Goal: Information Seeking & Learning: Learn about a topic

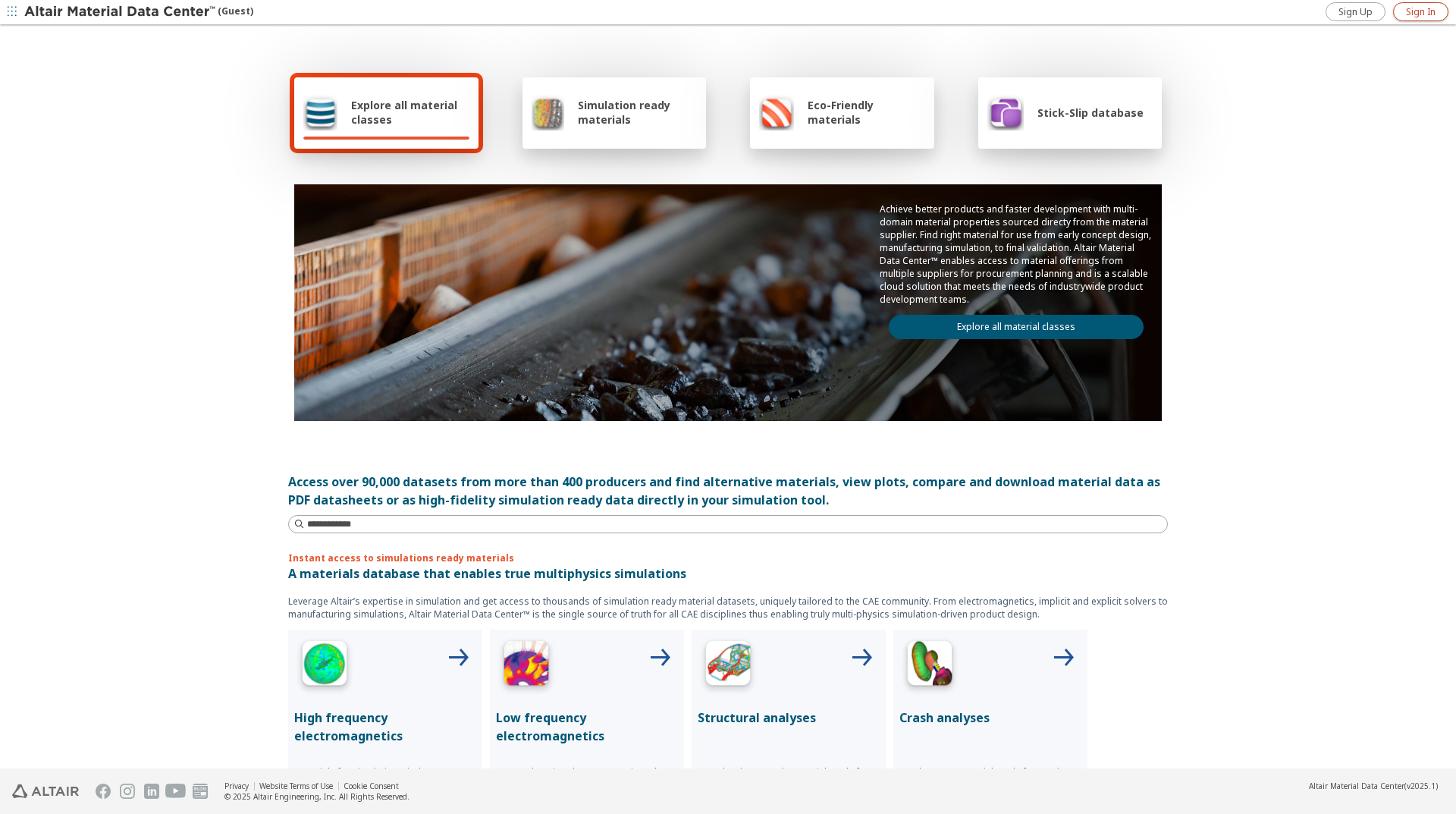
click at [1408, 13] on span "Sign In" at bounding box center [1421, 13] width 30 height 13
click at [1440, 15] on icon "button" at bounding box center [1443, 13] width 13 height 13
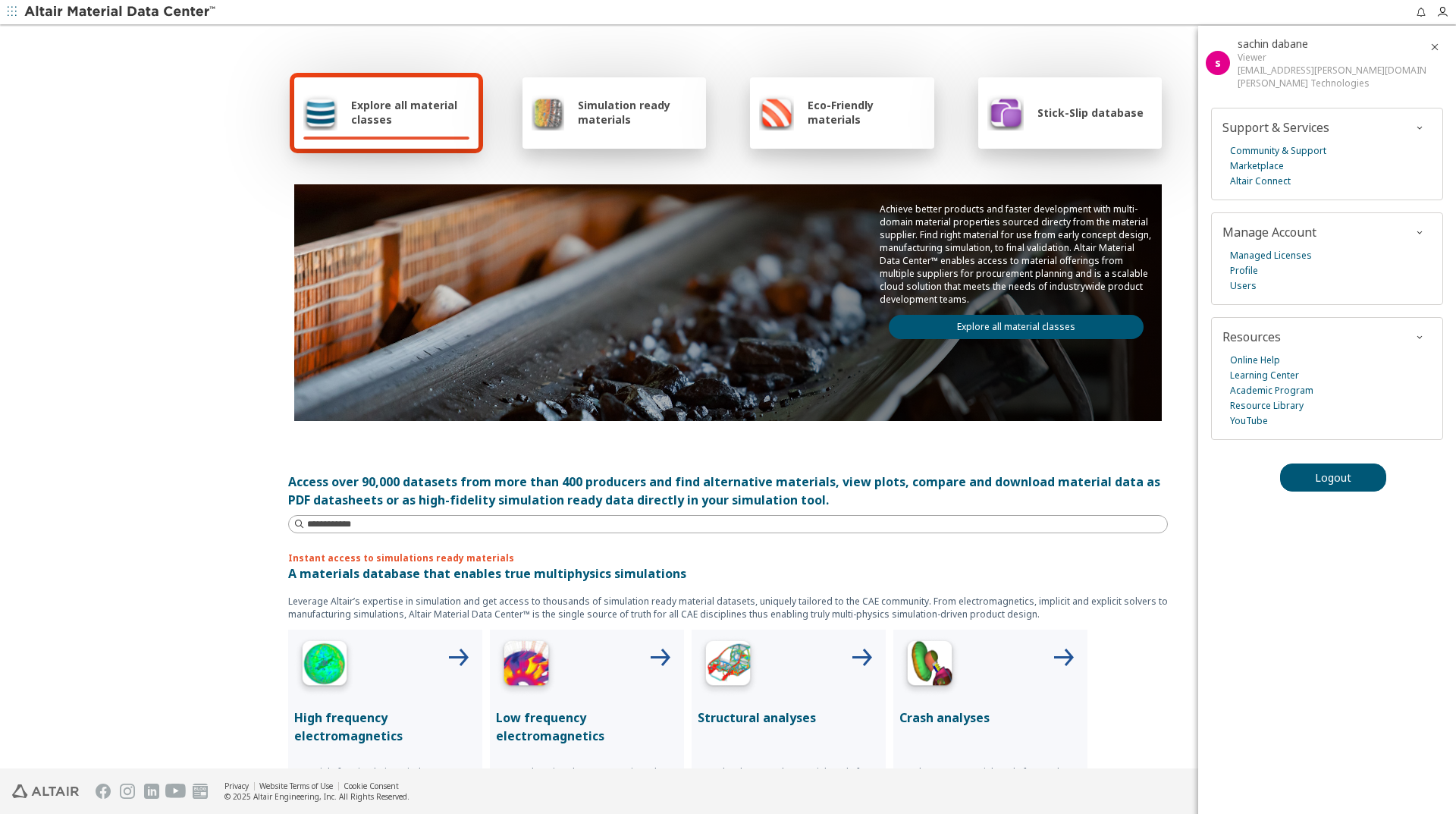
click at [6, 502] on div "Explore all material classes Simulation ready materials Eco-Friendly materials …" at bounding box center [728, 398] width 1456 height 743
click at [1018, 322] on link "Explore all material classes" at bounding box center [1016, 326] width 254 height 24
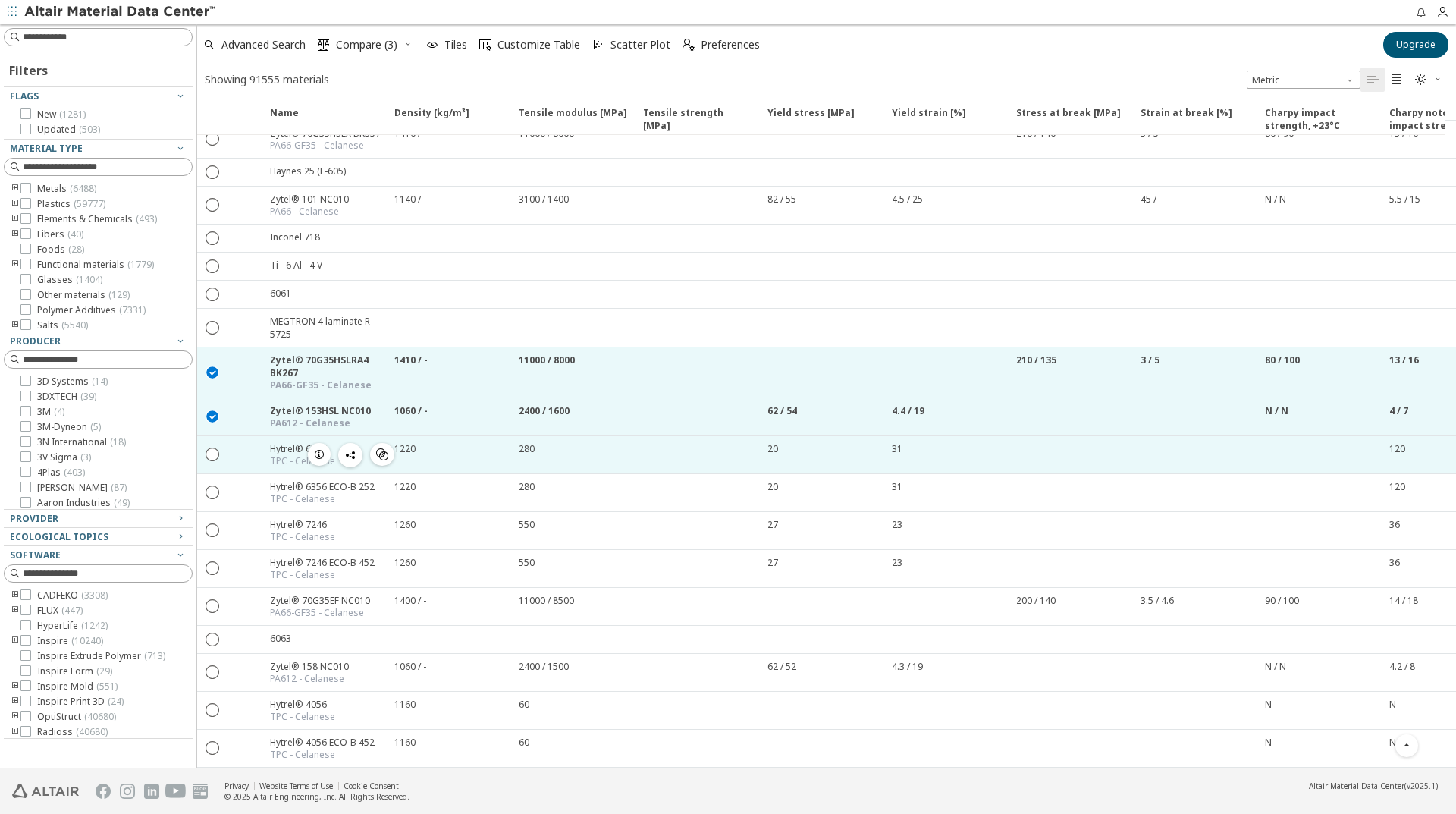
scroll to position [455, 0]
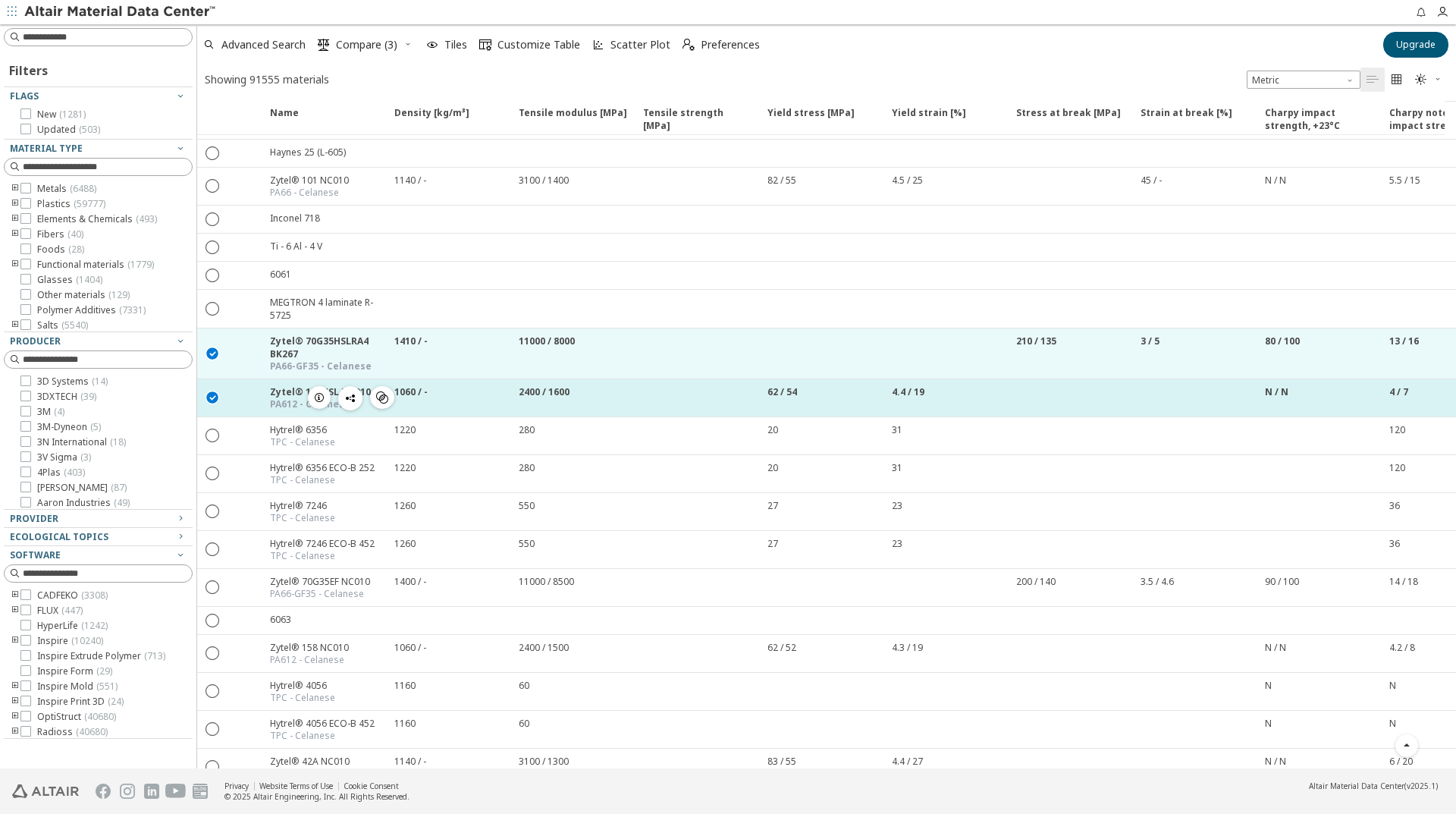
click at [213, 398] on icon "" at bounding box center [212, 396] width 13 height 13
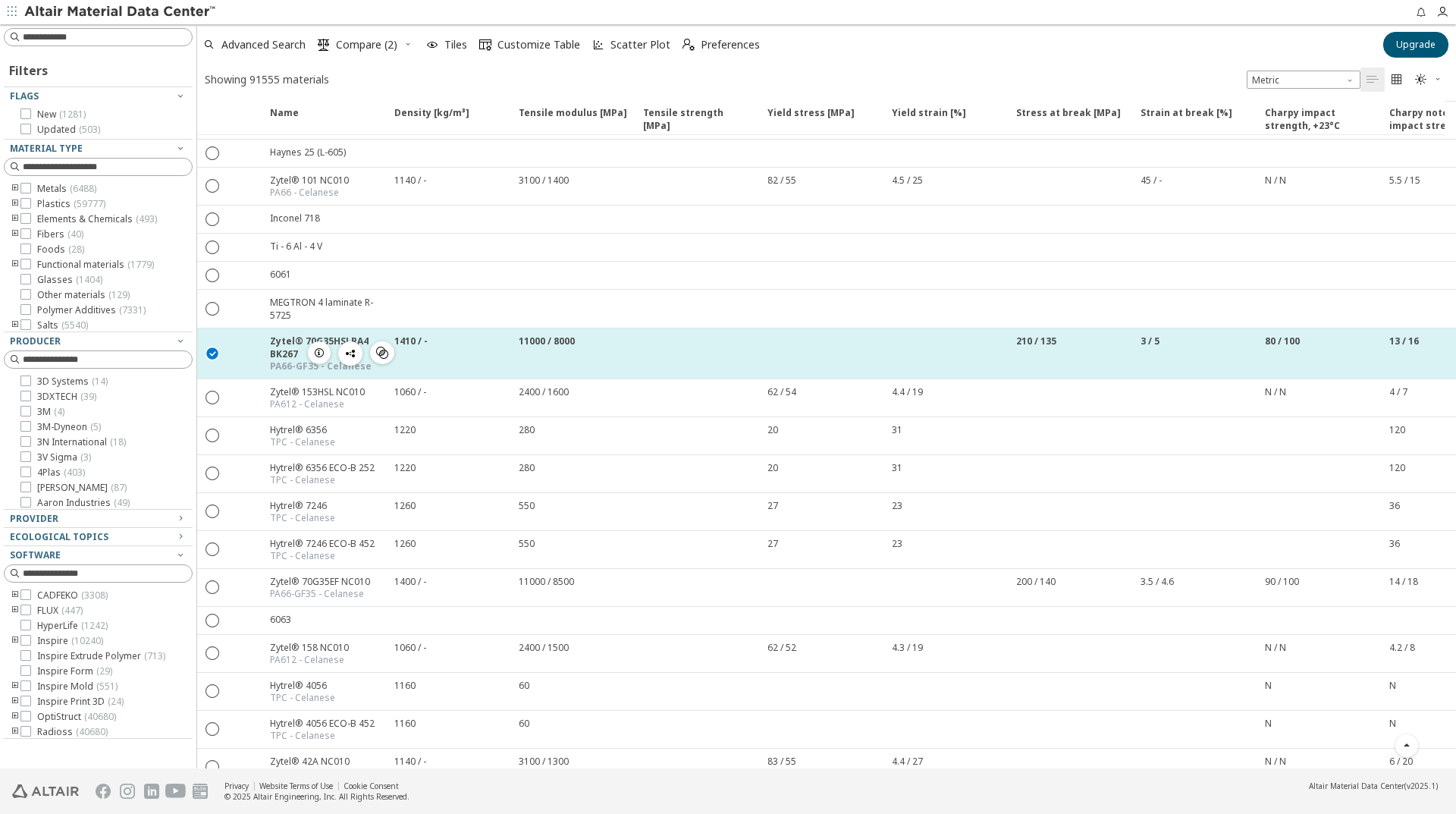
click at [213, 355] on icon "" at bounding box center [212, 352] width 13 height 13
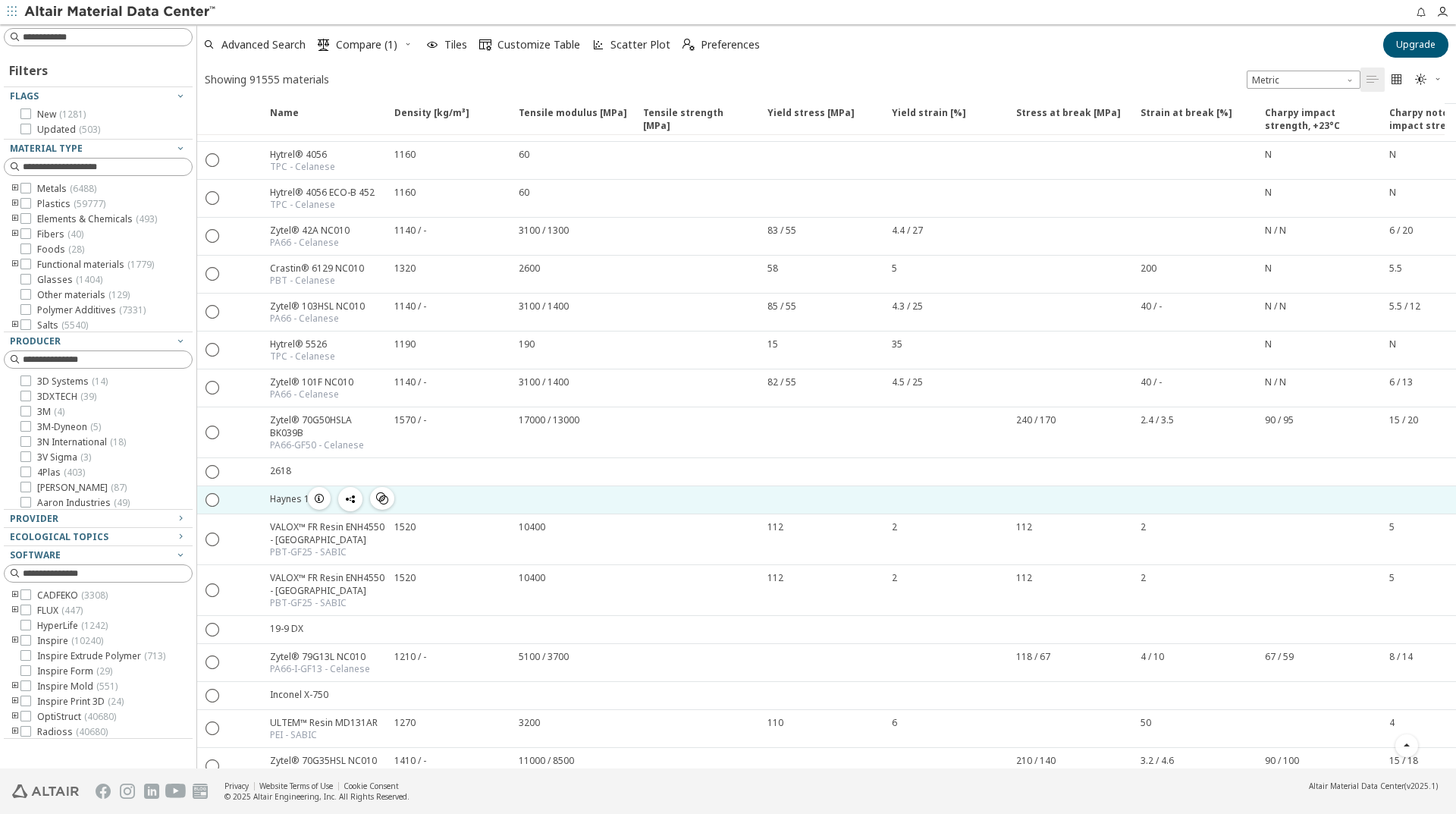
scroll to position [1139, 0]
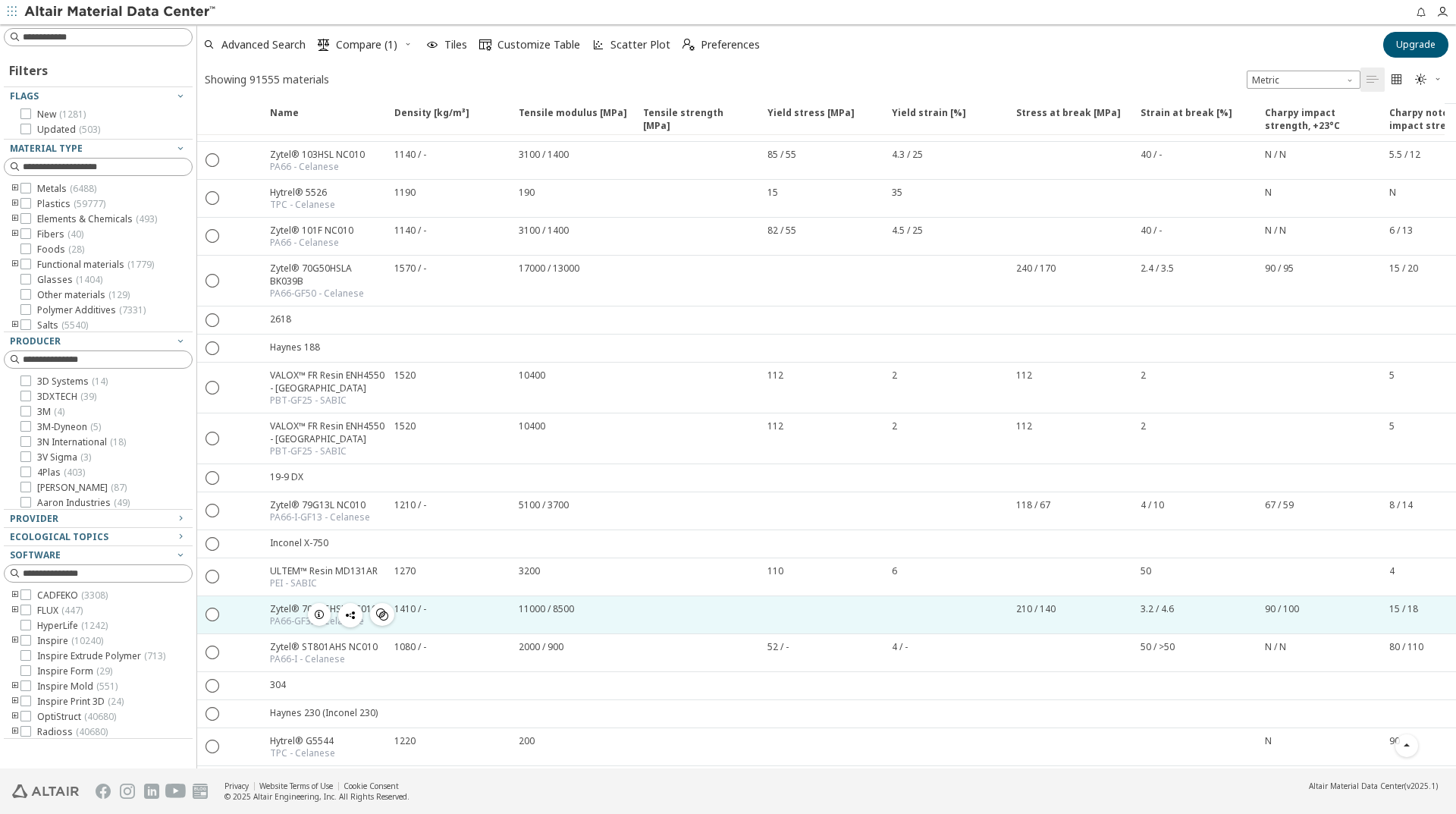
click at [322, 618] on icon "button" at bounding box center [320, 615] width 13 height 13
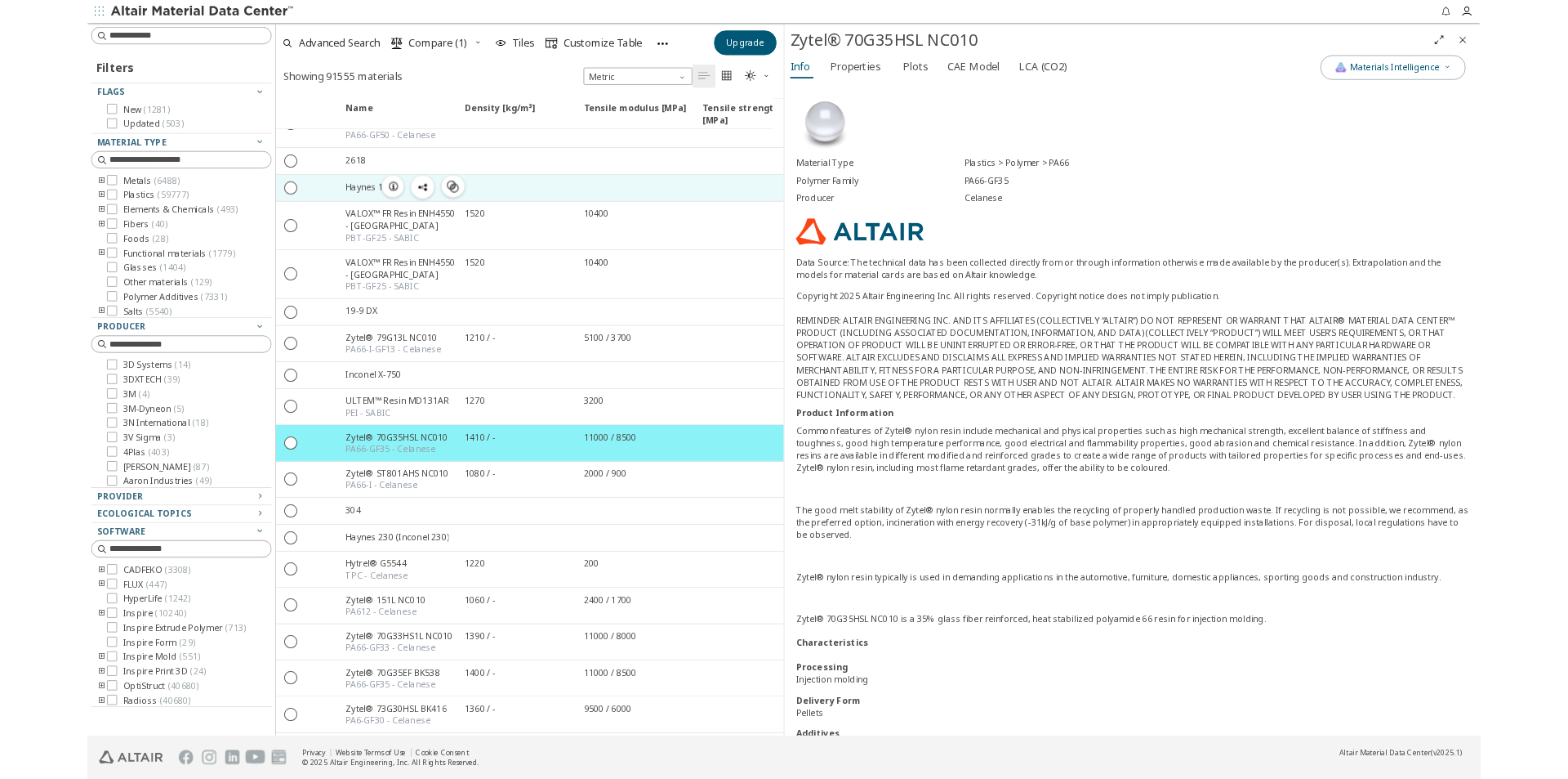
scroll to position [1553, 0]
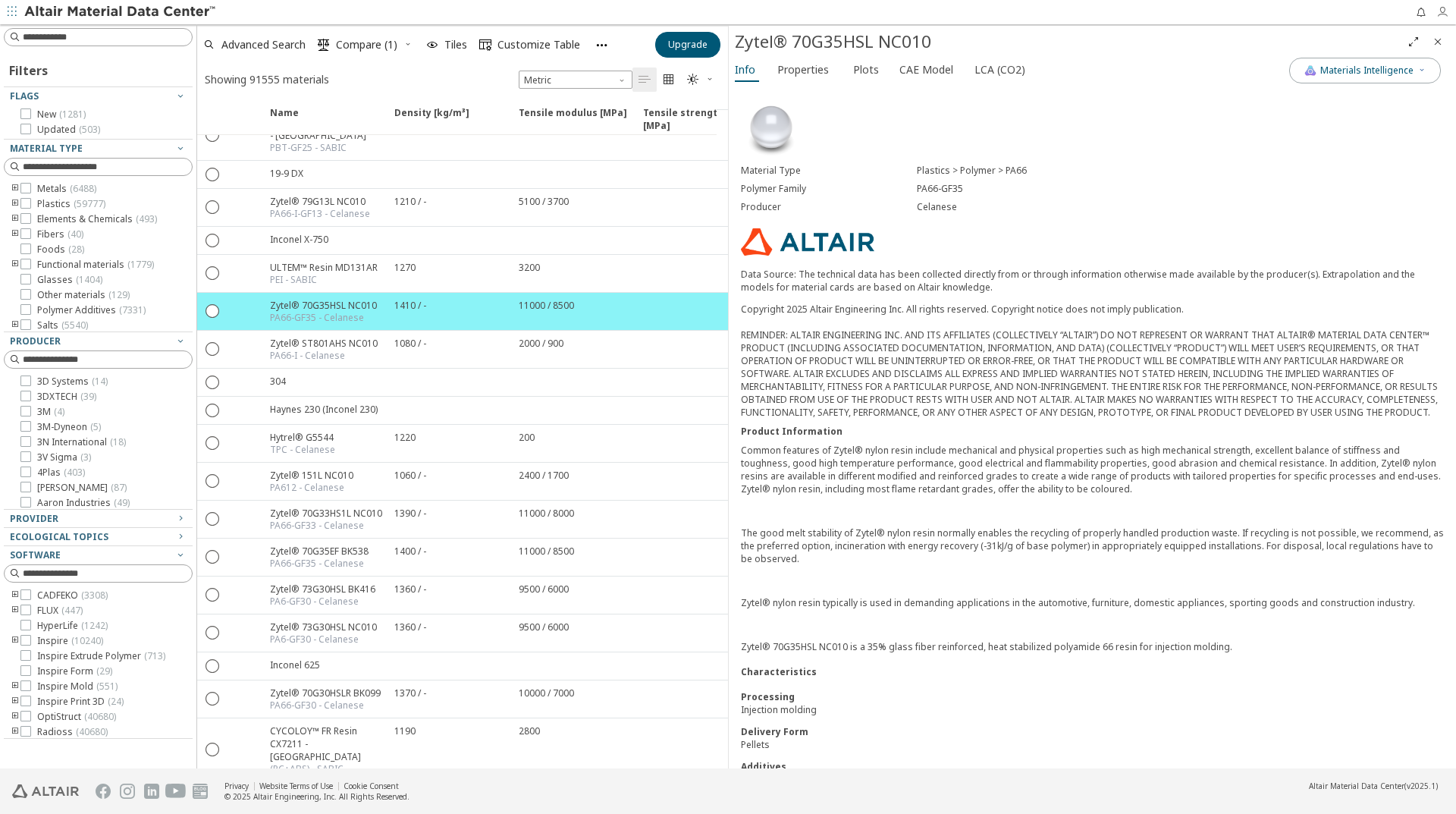
click at [1442, 13] on icon "button" at bounding box center [1443, 13] width 13 height 13
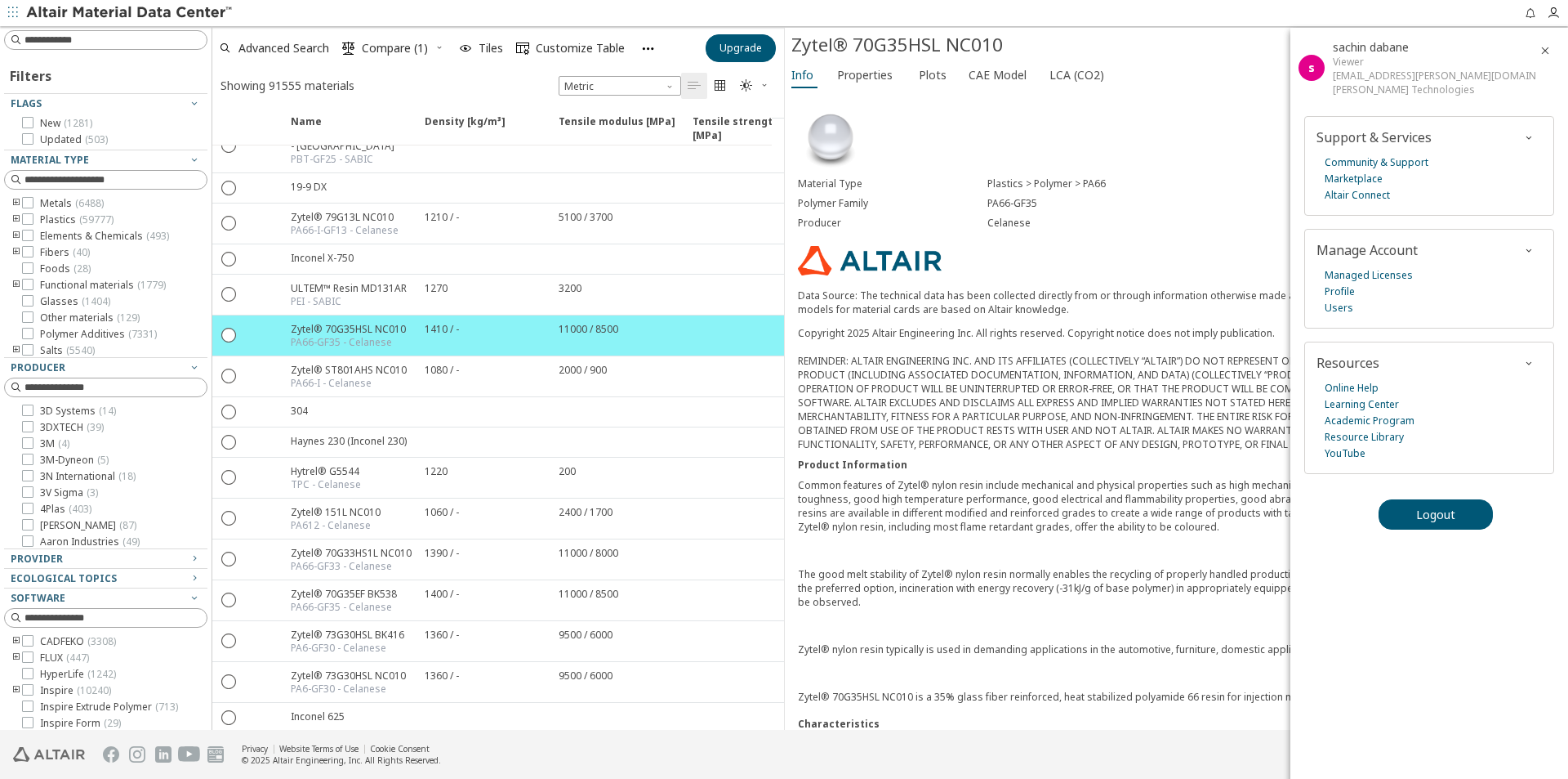
click at [1199, 18] on div at bounding box center [874, 13] width 1280 height 26
click at [1339, 63] on div "Viewer" at bounding box center [1435, 62] width 203 height 14
click at [1421, 63] on div "s sachin dabane Viewer [EMAIL_ADDRESS][PERSON_NAME][DOMAIN_NAME] [PERSON_NAME] …" at bounding box center [1423, 68] width 264 height 80
click at [1215, 62] on div "Info Properties Plots CAE Model LCA (CO2)" at bounding box center [1087, 76] width 604 height 30
click at [1213, 111] on div "Material Type Plastics > Polymer > PA66 Polymer Family PA66-GF35 Producer Celan…" at bounding box center [1177, 518] width 784 height 852
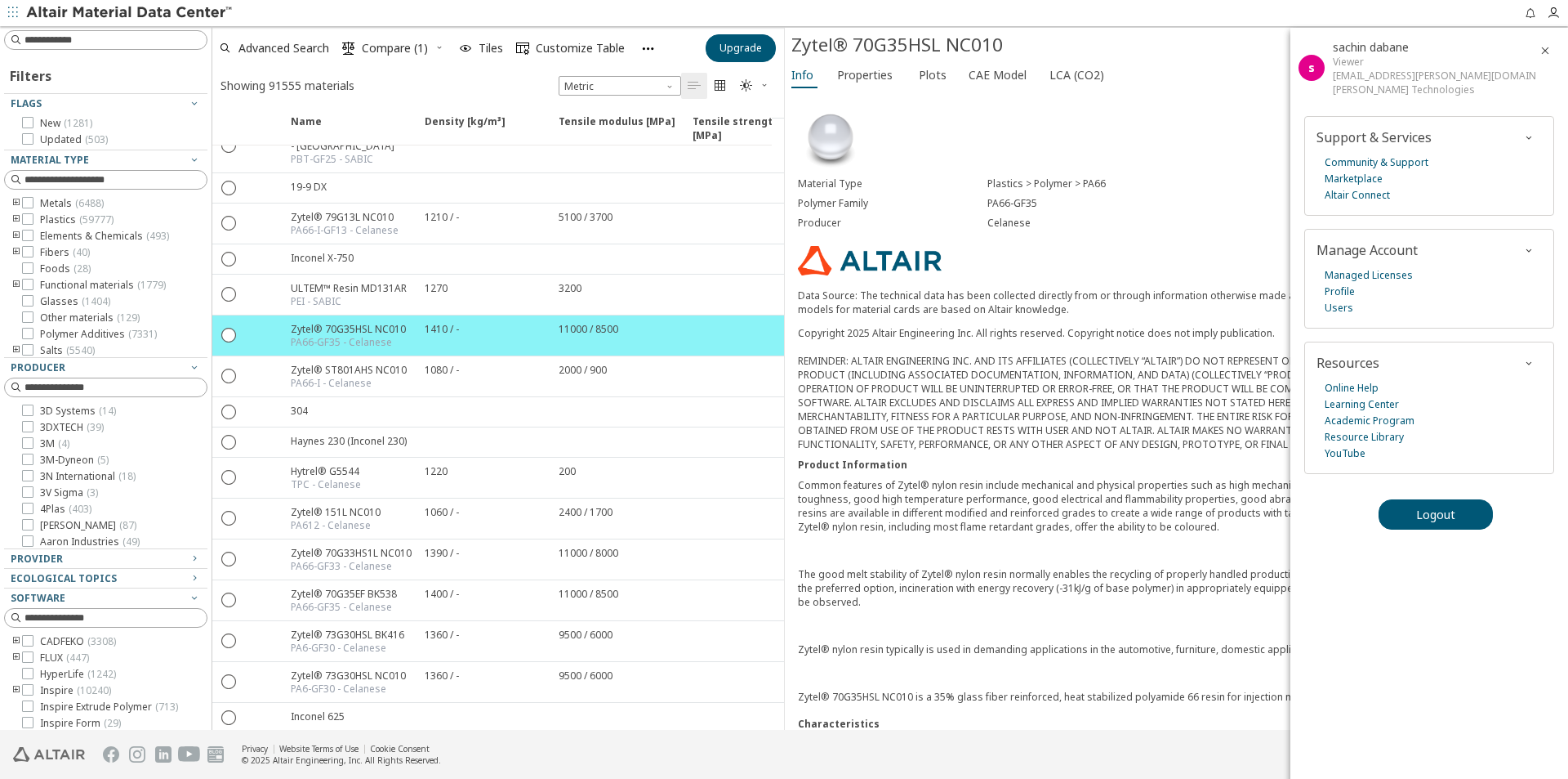
click at [1547, 44] on icon "button" at bounding box center [1546, 51] width 14 height 14
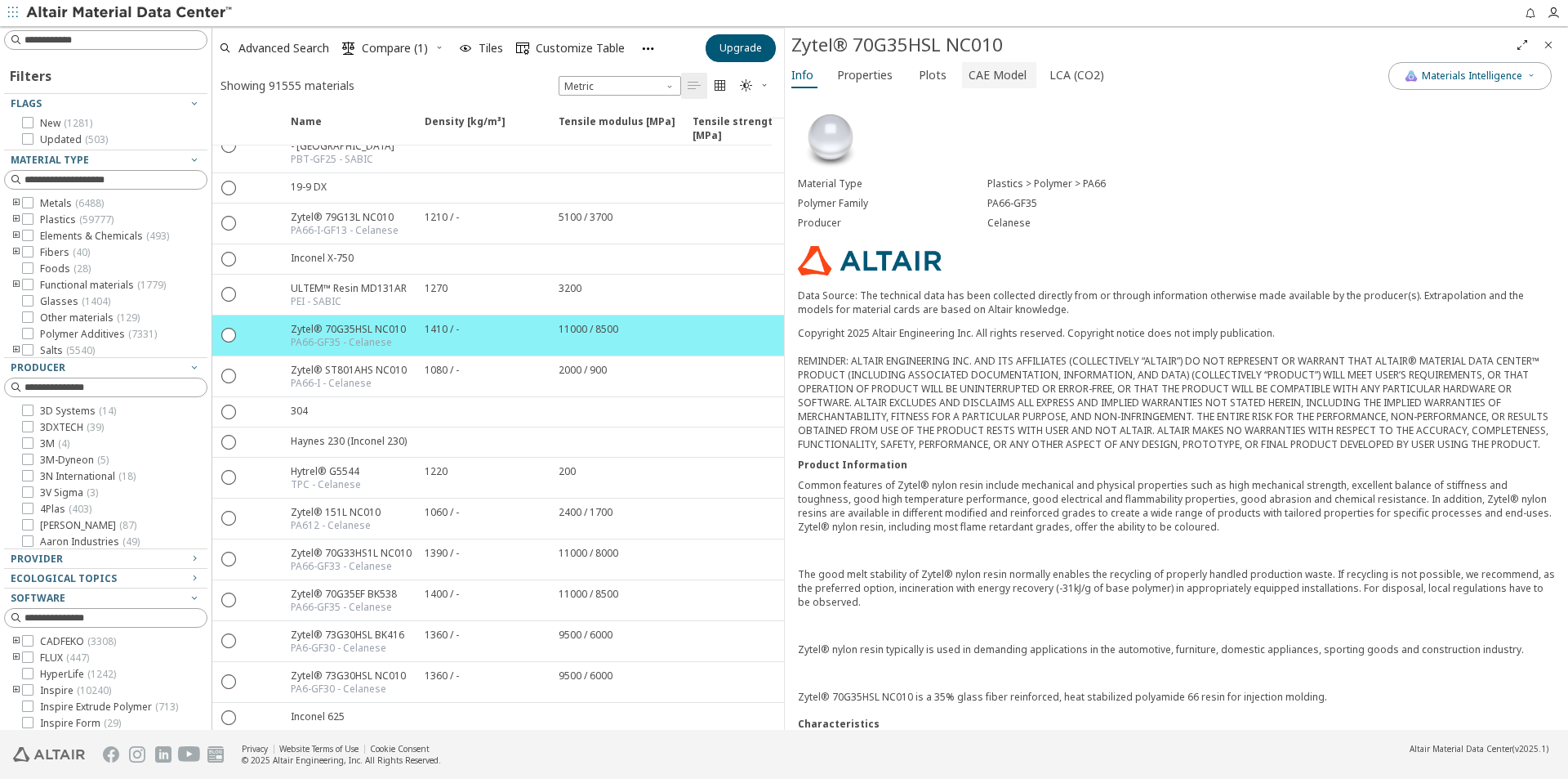
click at [996, 67] on span "CAE Model" at bounding box center [998, 74] width 58 height 26
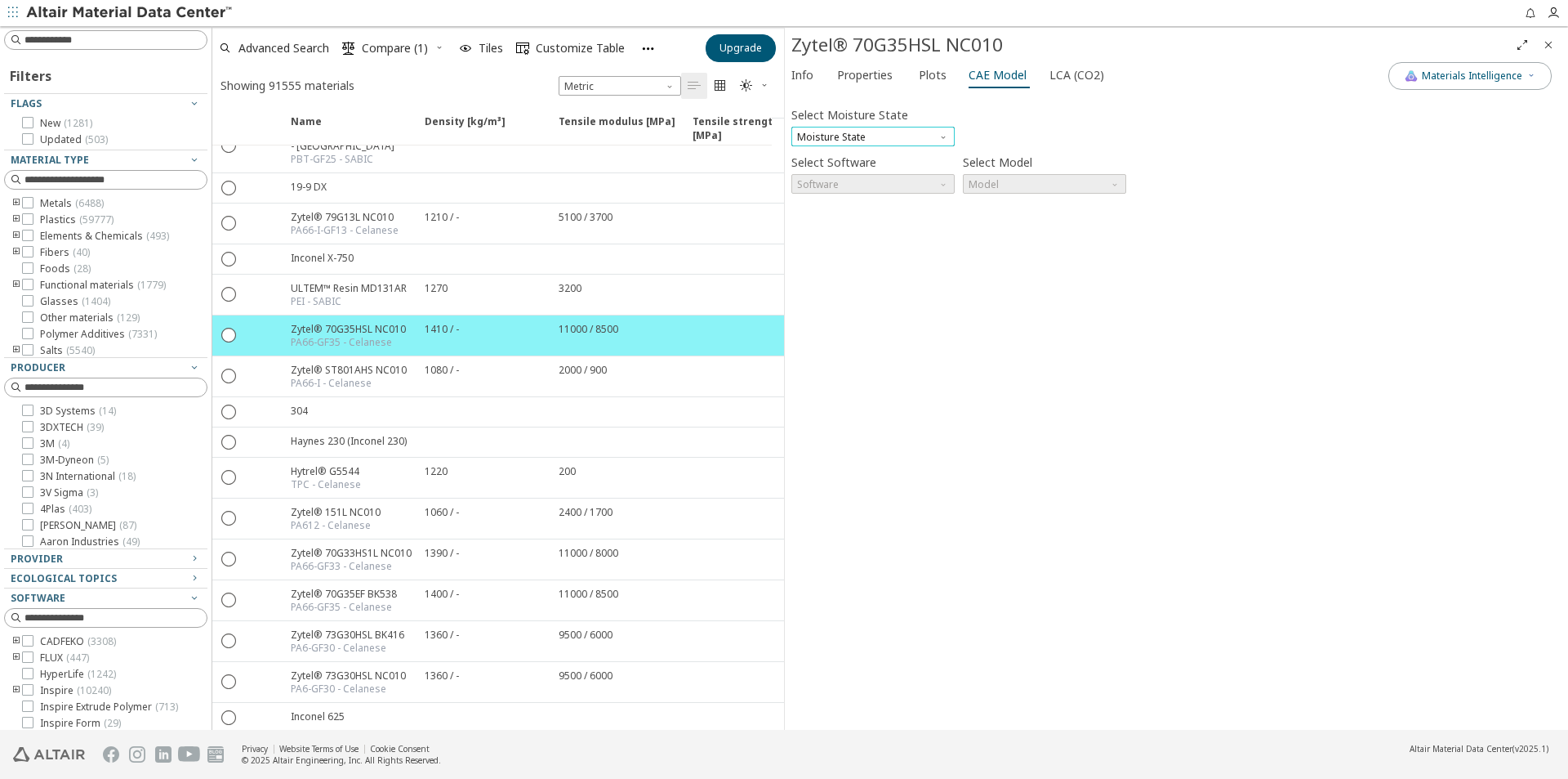
click at [936, 134] on span "Moisture State" at bounding box center [872, 136] width 163 height 19
click at [849, 175] on span "Conditioned" at bounding box center [828, 177] width 58 height 14
click at [870, 187] on span "Software" at bounding box center [872, 183] width 163 height 19
click at [829, 224] on span "SimLab" at bounding box center [816, 224] width 35 height 14
click at [849, 133] on span "Conditioned" at bounding box center [872, 136] width 163 height 19
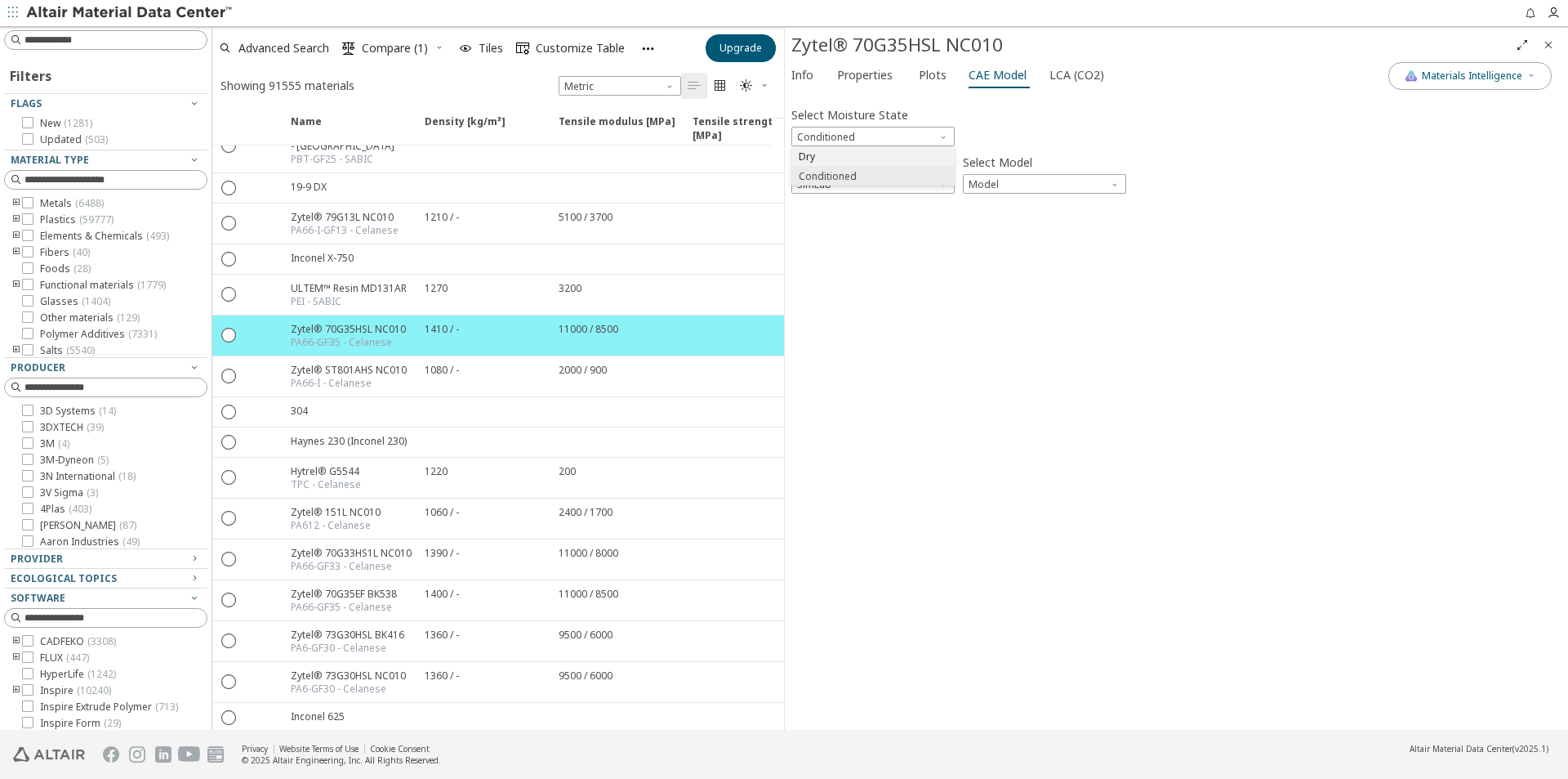
click at [827, 159] on span "Dry" at bounding box center [873, 157] width 151 height 12
click at [860, 182] on span "SimLab" at bounding box center [872, 183] width 163 height 19
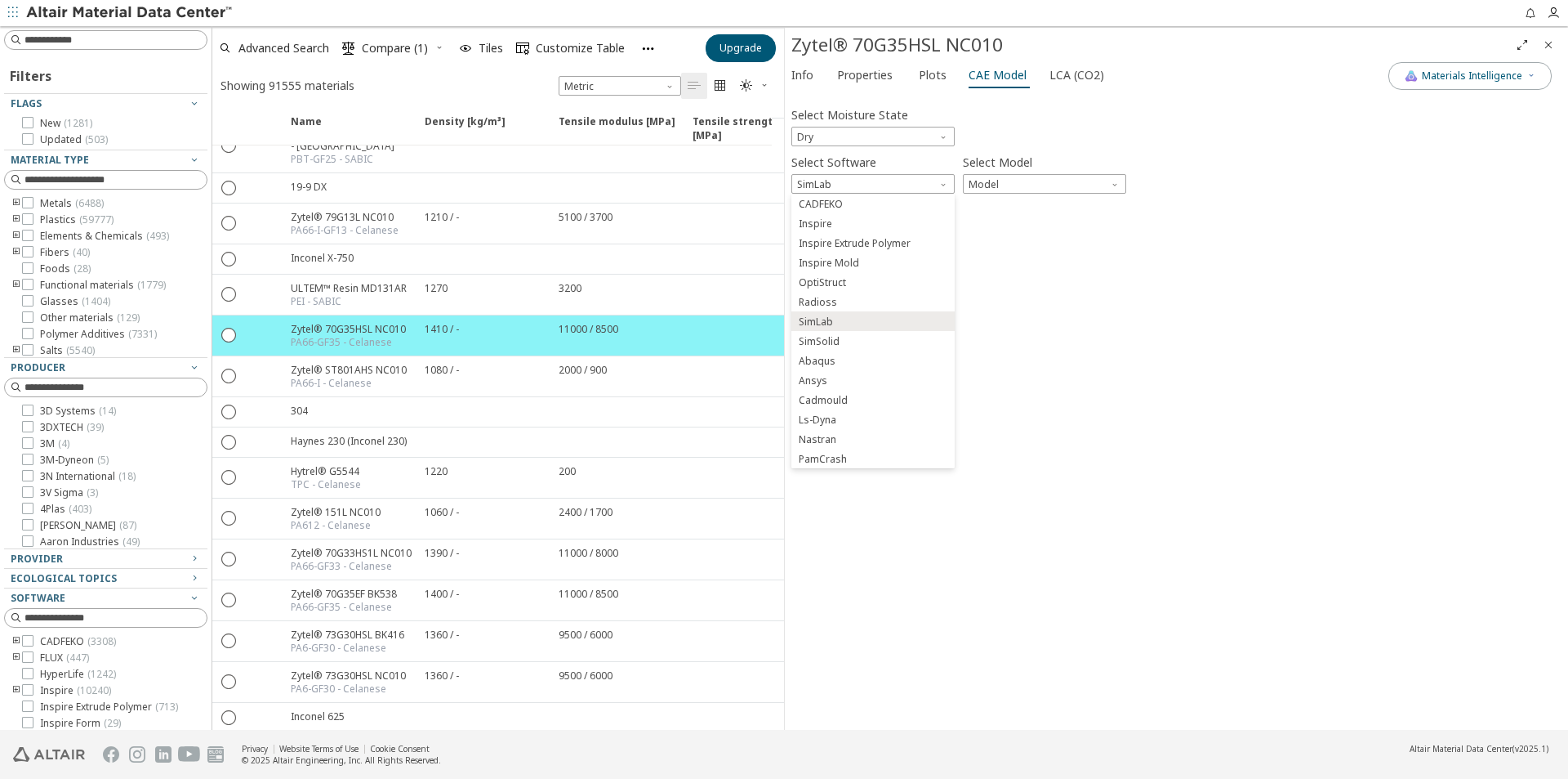
click at [841, 417] on span "Ls-Dyna" at bounding box center [873, 420] width 151 height 12
click at [1064, 179] on span "Model" at bounding box center [1044, 183] width 163 height 19
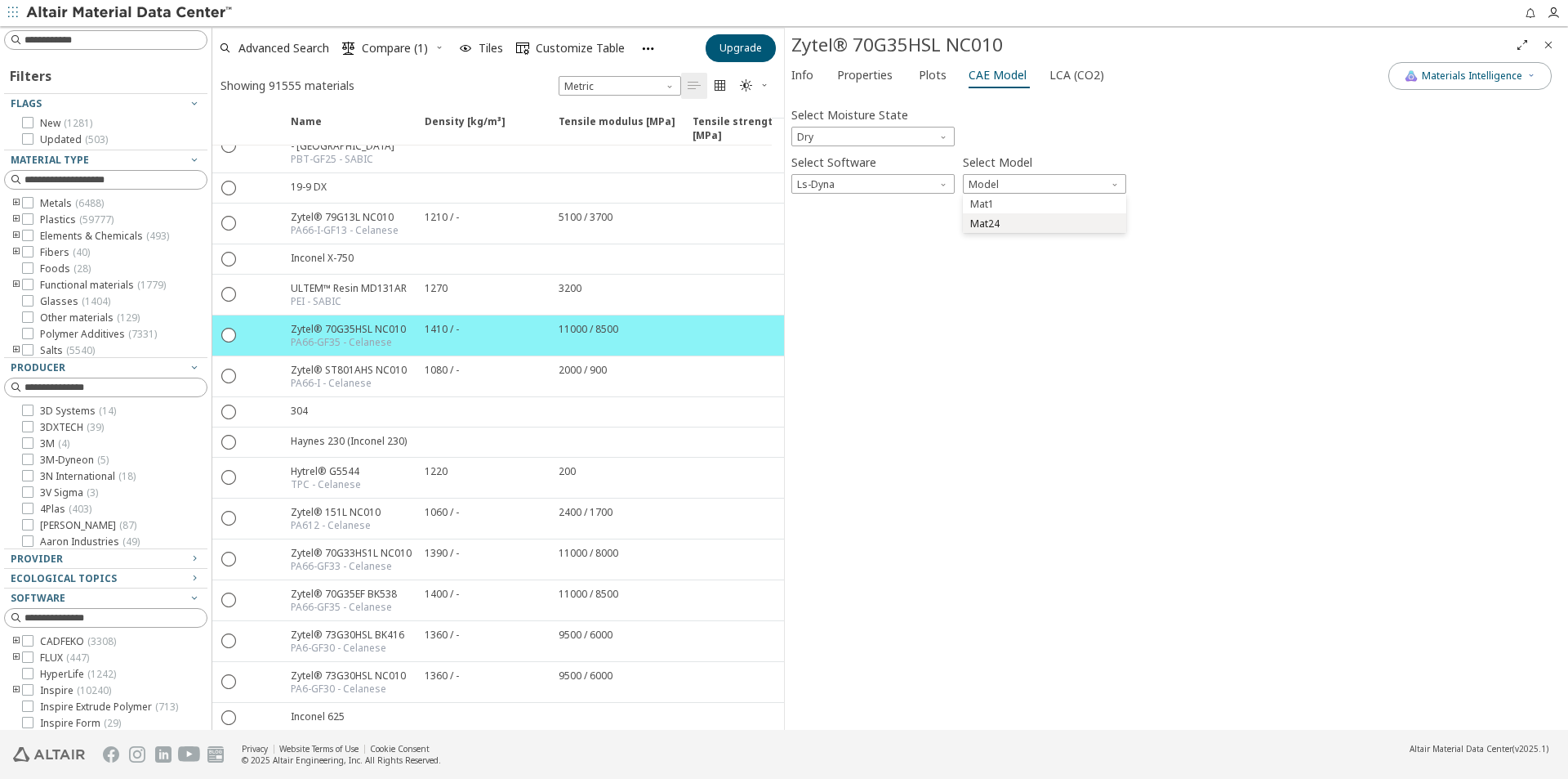
click at [1012, 225] on span "Mat24" at bounding box center [1045, 224] width 151 height 12
